Goal: Task Accomplishment & Management: Manage account settings

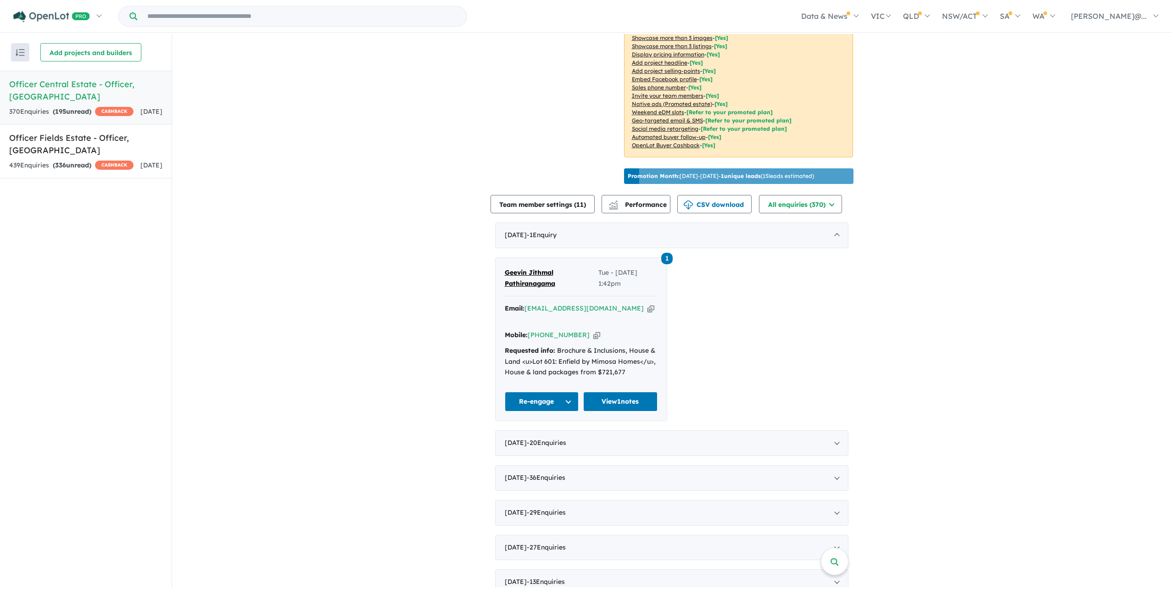
scroll to position [184, 0]
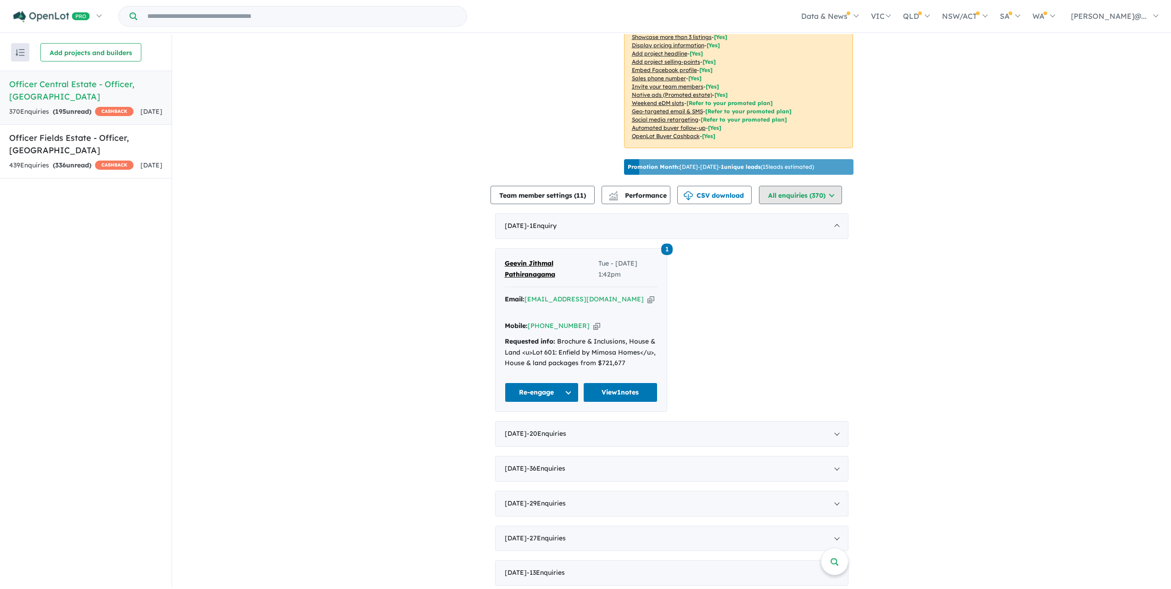
click at [821, 204] on button "All enquiries ( 370 )" at bounding box center [800, 195] width 83 height 18
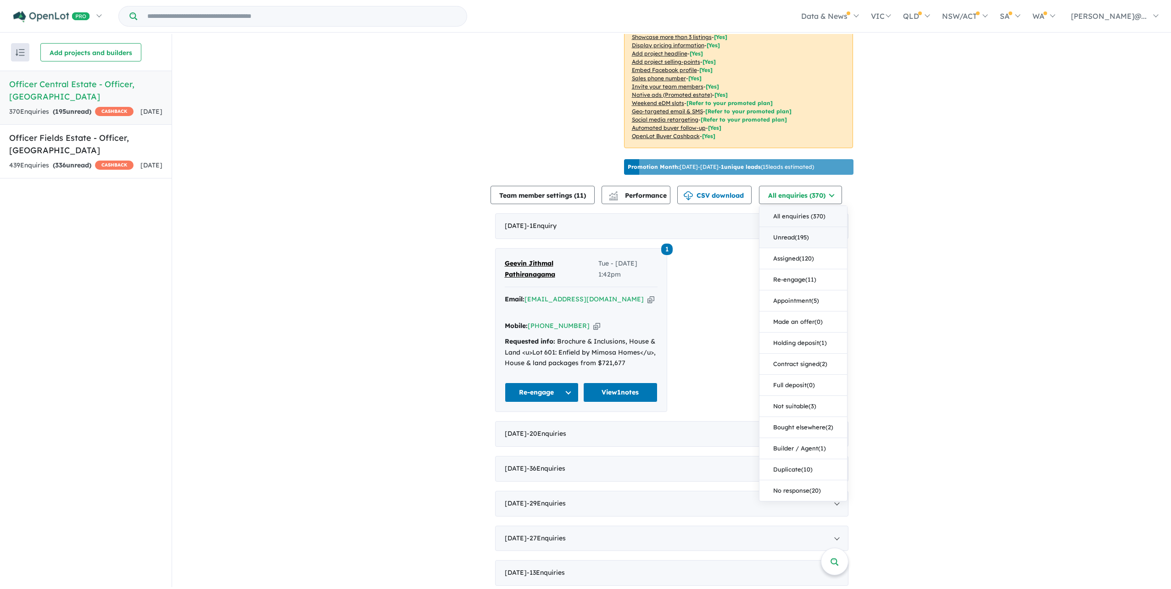
click at [824, 248] on button "Unread ( 195 )" at bounding box center [803, 237] width 88 height 21
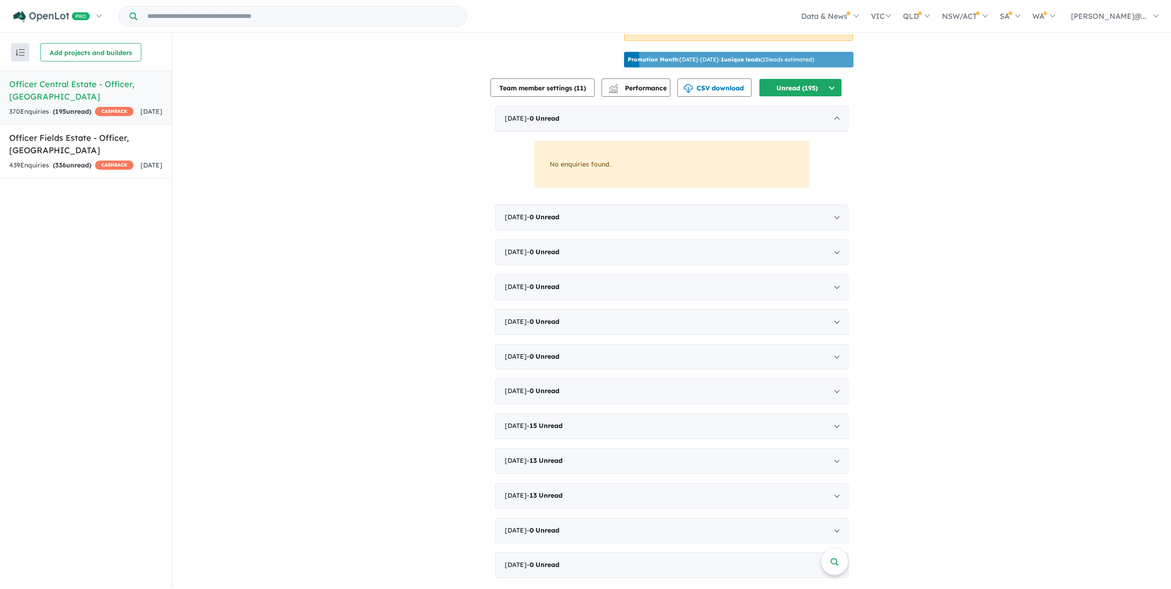
scroll to position [321, 0]
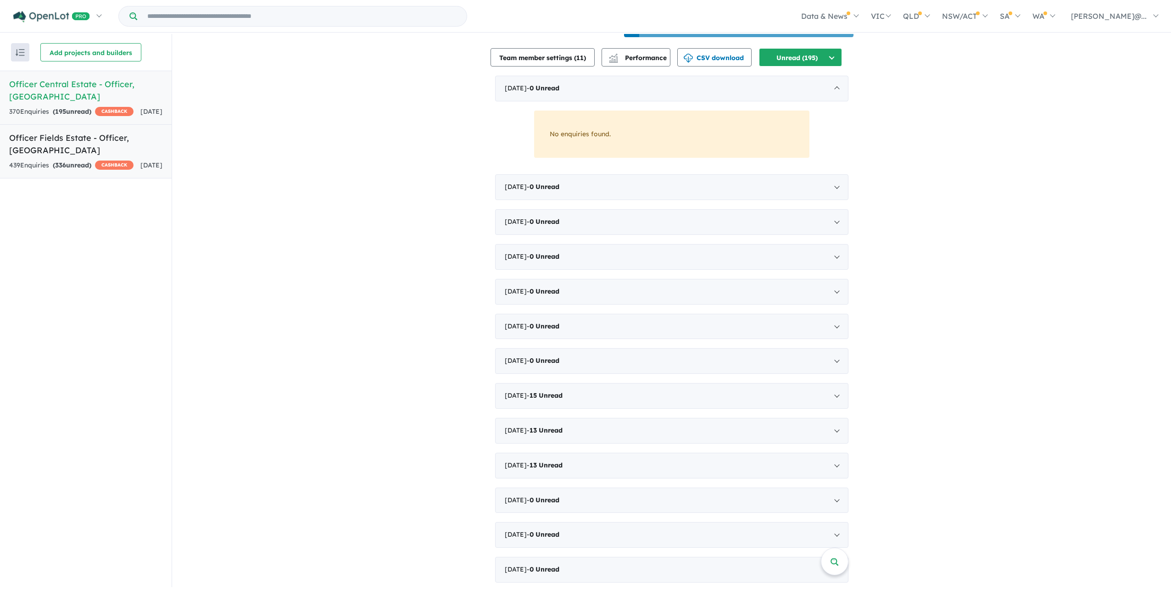
click at [80, 178] on link "Officer Fields Estate - Officer , [GEOGRAPHIC_DATA] 439 Enquir ies ( 336 unread…" at bounding box center [86, 151] width 172 height 54
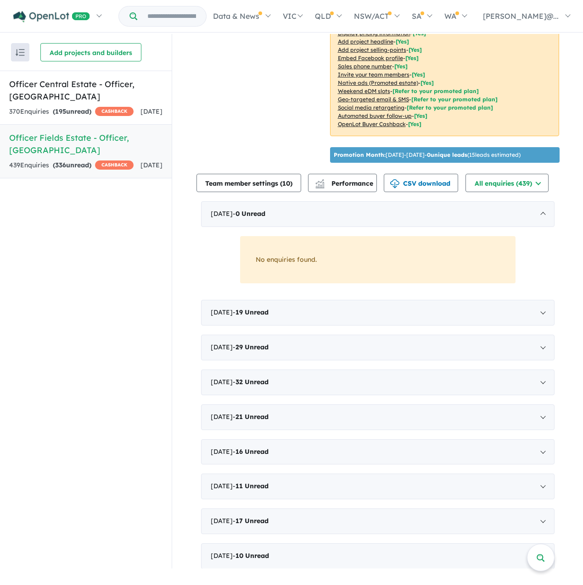
scroll to position [275, 0]
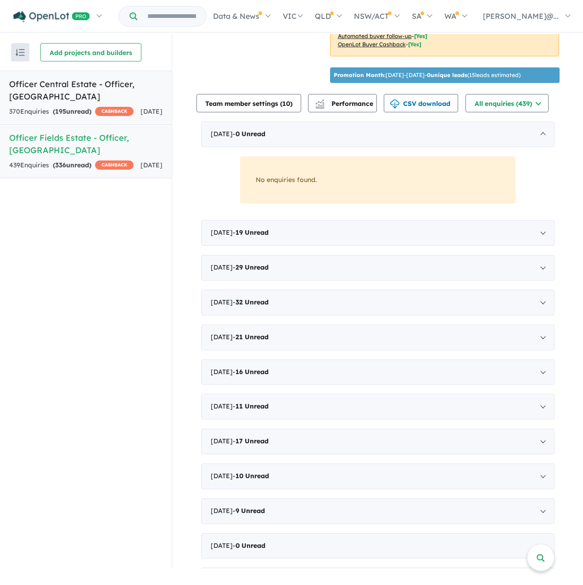
click at [118, 106] on div "370 Enquir ies ( 195 unread) CASHBACK" at bounding box center [71, 111] width 124 height 11
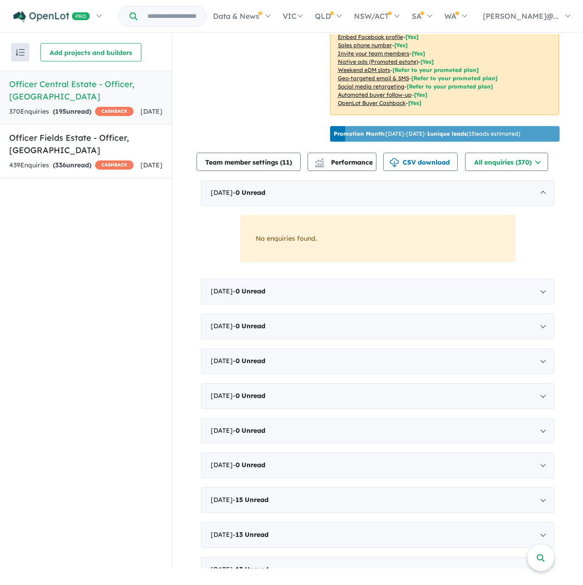
scroll to position [337, 0]
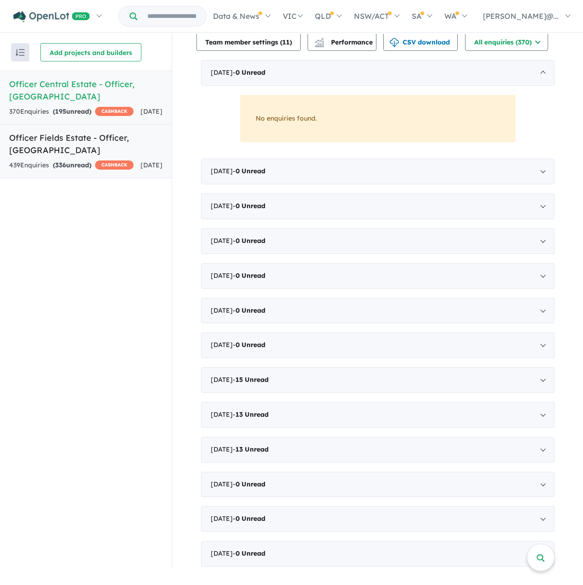
click at [147, 161] on span "[DATE]" at bounding box center [151, 165] width 22 height 8
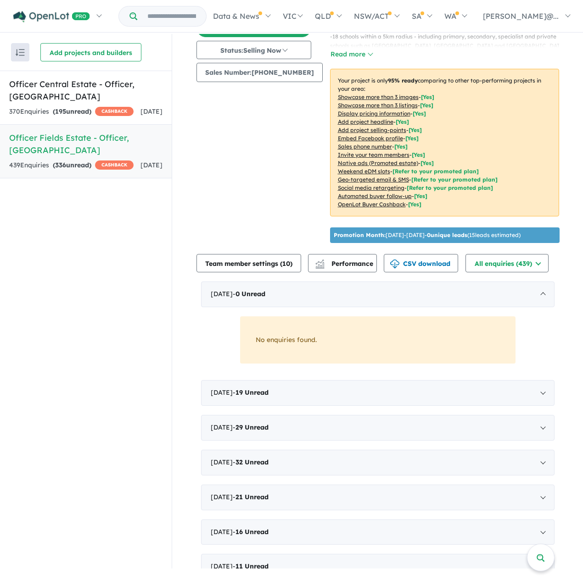
scroll to position [199, 0]
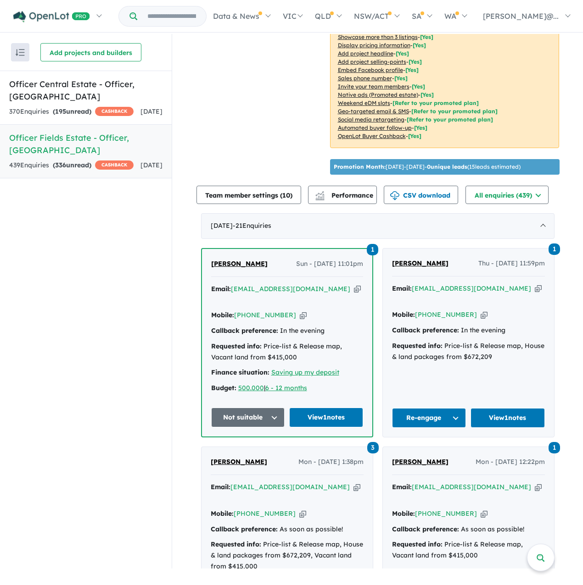
scroll to position [229, 0]
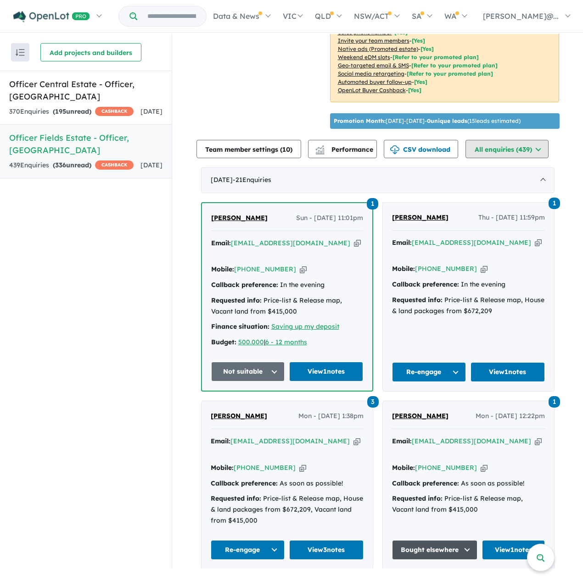
click at [532, 158] on button "All enquiries ( 439 )" at bounding box center [506, 149] width 83 height 18
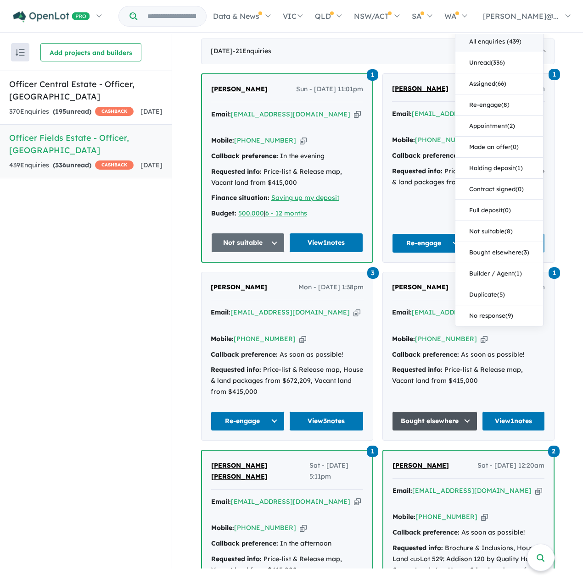
scroll to position [367, 0]
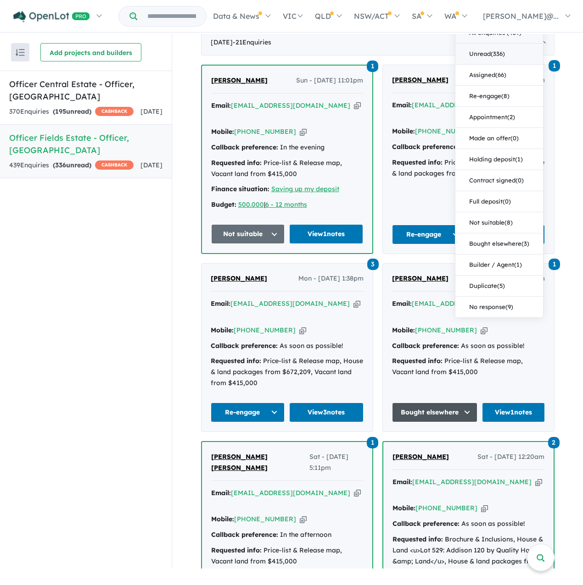
click at [519, 65] on button "Unread ( 336 )" at bounding box center [499, 54] width 88 height 21
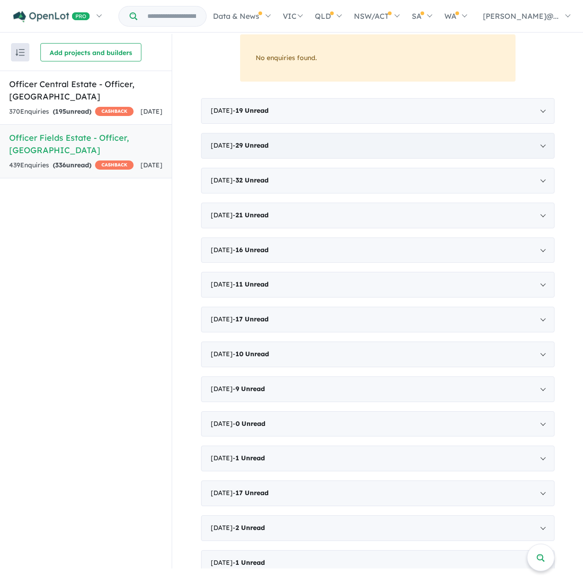
scroll to position [413, 0]
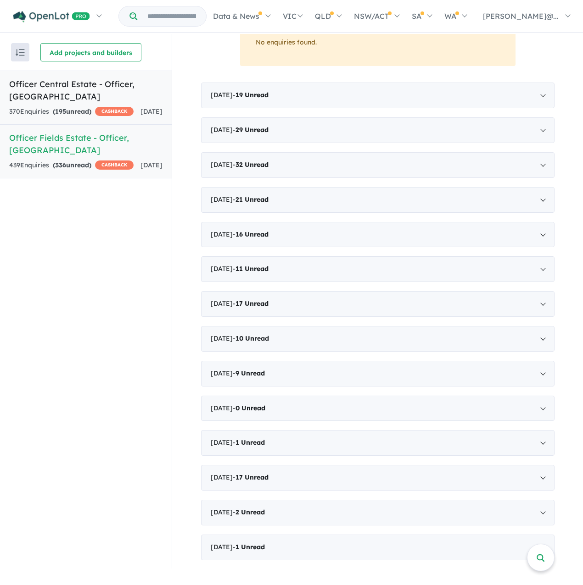
click at [121, 108] on div "370 Enquir ies ( 195 unread) CASHBACK" at bounding box center [71, 111] width 124 height 11
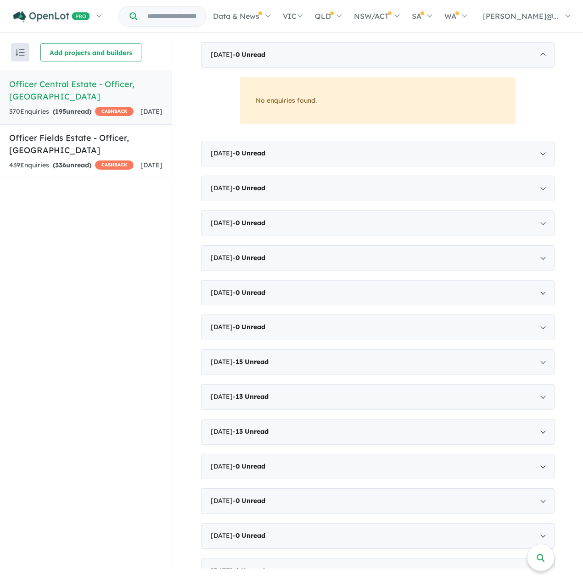
scroll to position [413, 0]
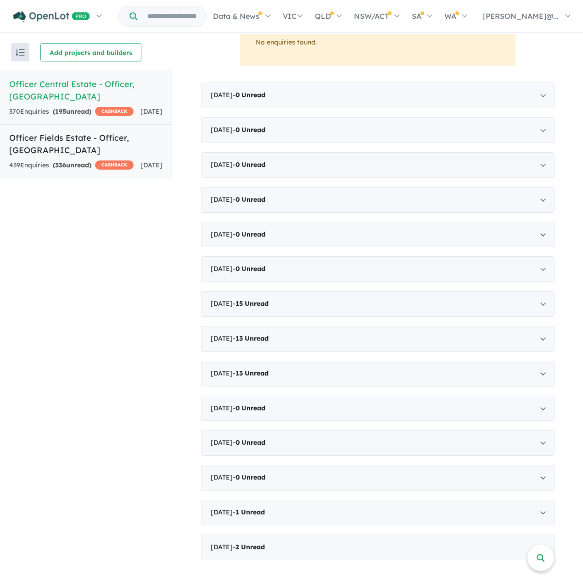
click at [99, 178] on link "Officer Fields Estate - Officer , [GEOGRAPHIC_DATA] 439 Enquir ies ( 336 unread…" at bounding box center [86, 151] width 172 height 54
